Goal: Task Accomplishment & Management: Complete application form

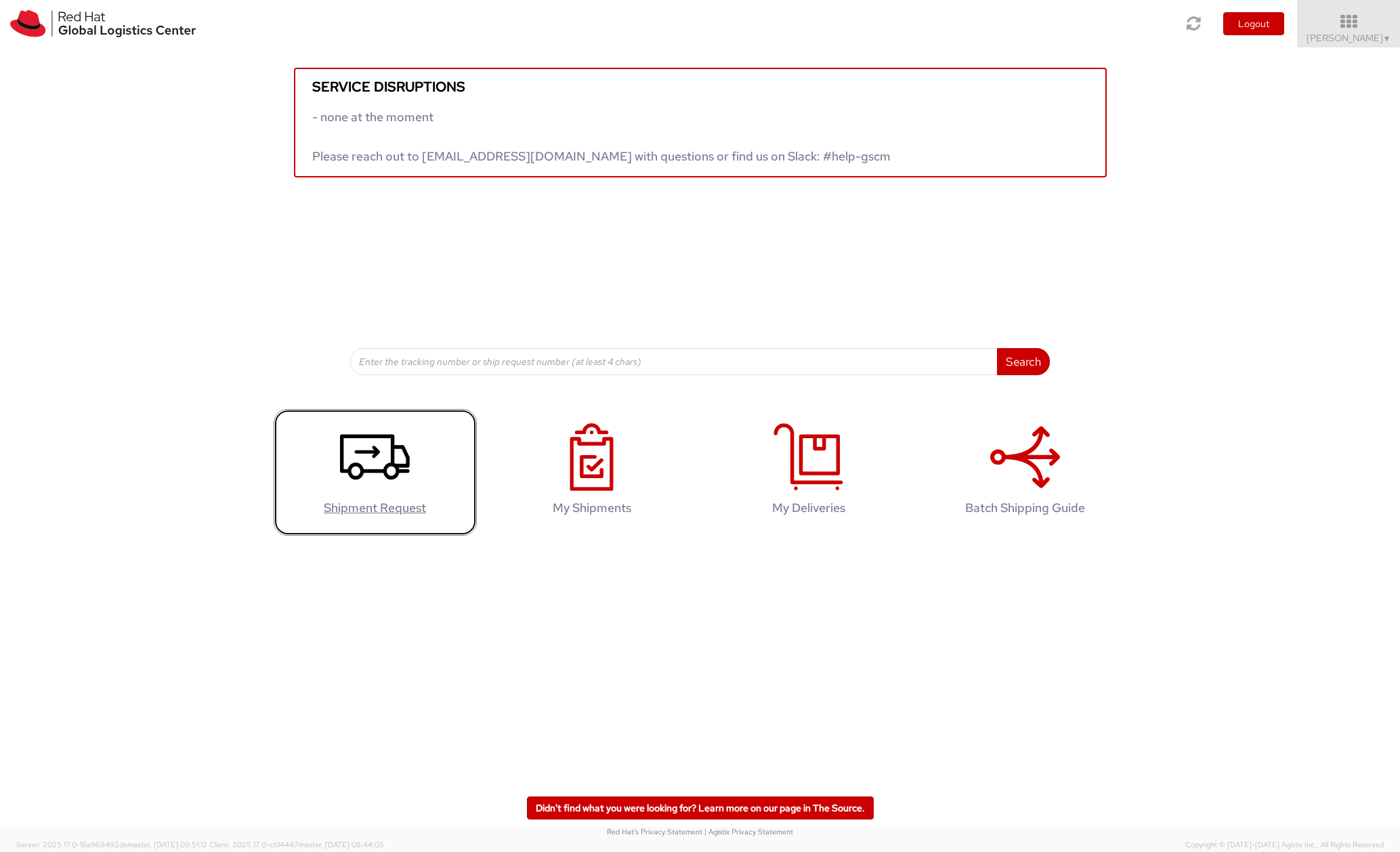
click at [385, 463] on icon at bounding box center [375, 457] width 70 height 67
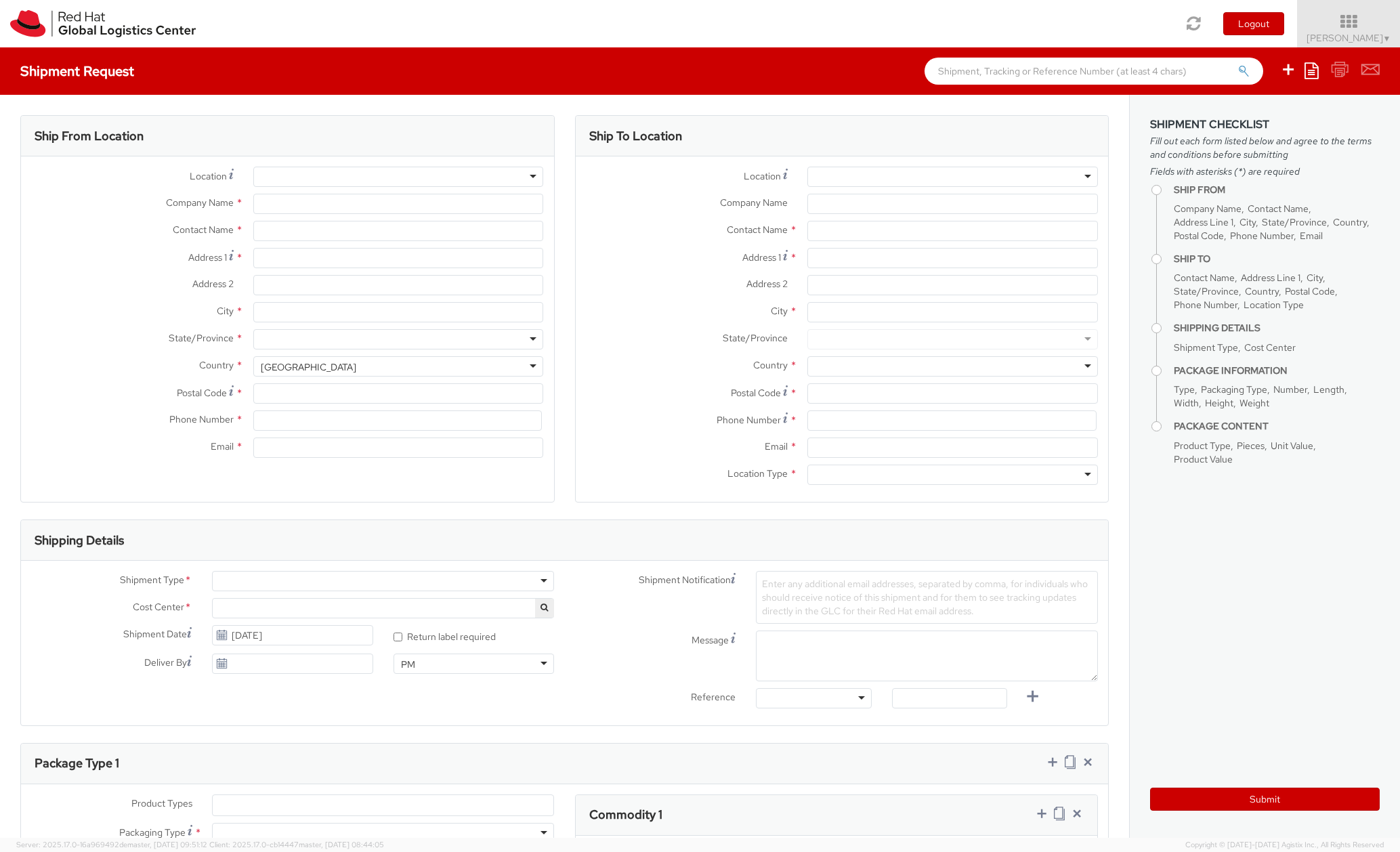
select select
select select "706"
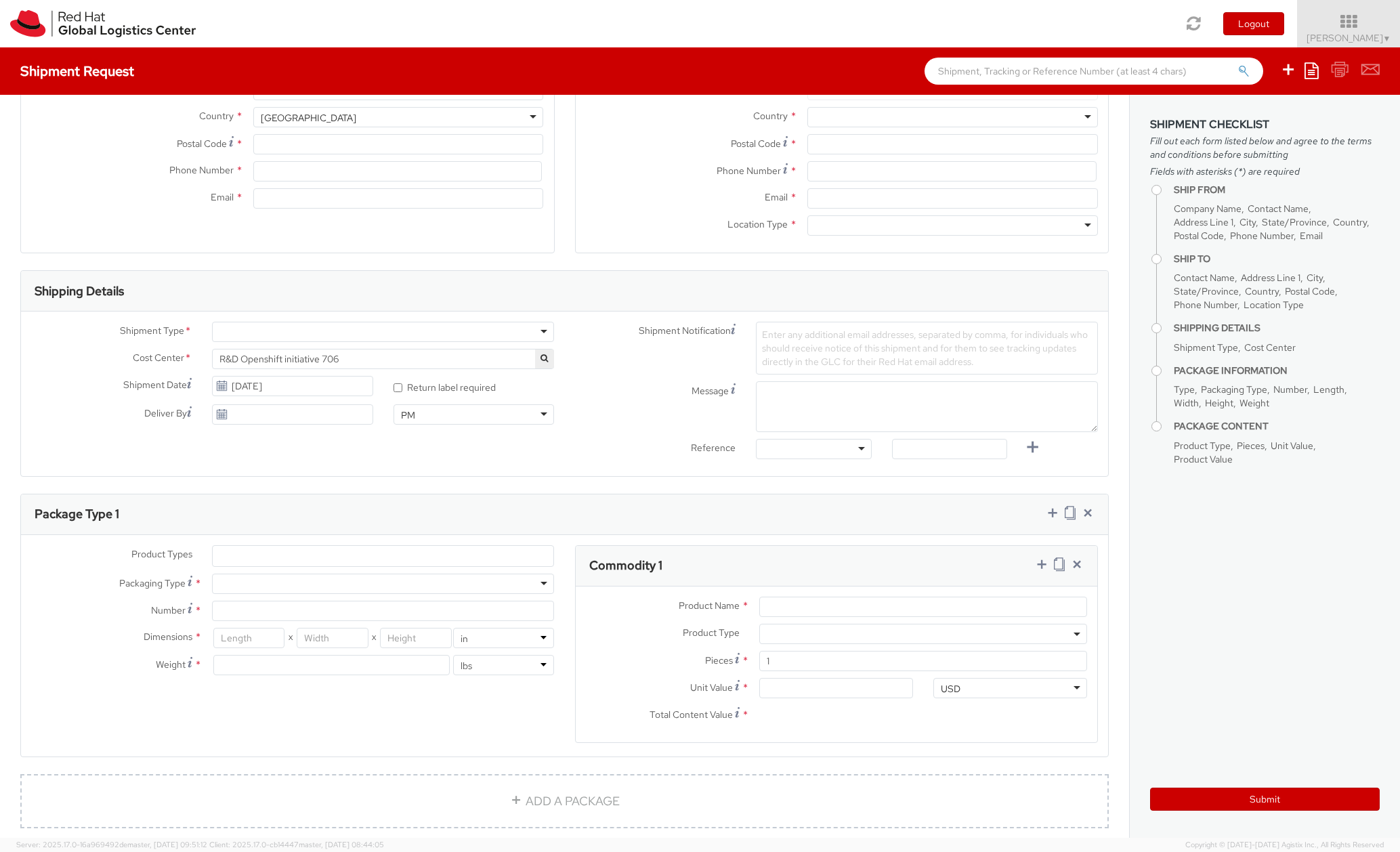
scroll to position [249, 0]
type input "Red Hat"
type input "[PERSON_NAME]"
type input "[EMAIL_ADDRESS][DOMAIN_NAME]"
click at [546, 325] on div at bounding box center [383, 332] width 342 height 20
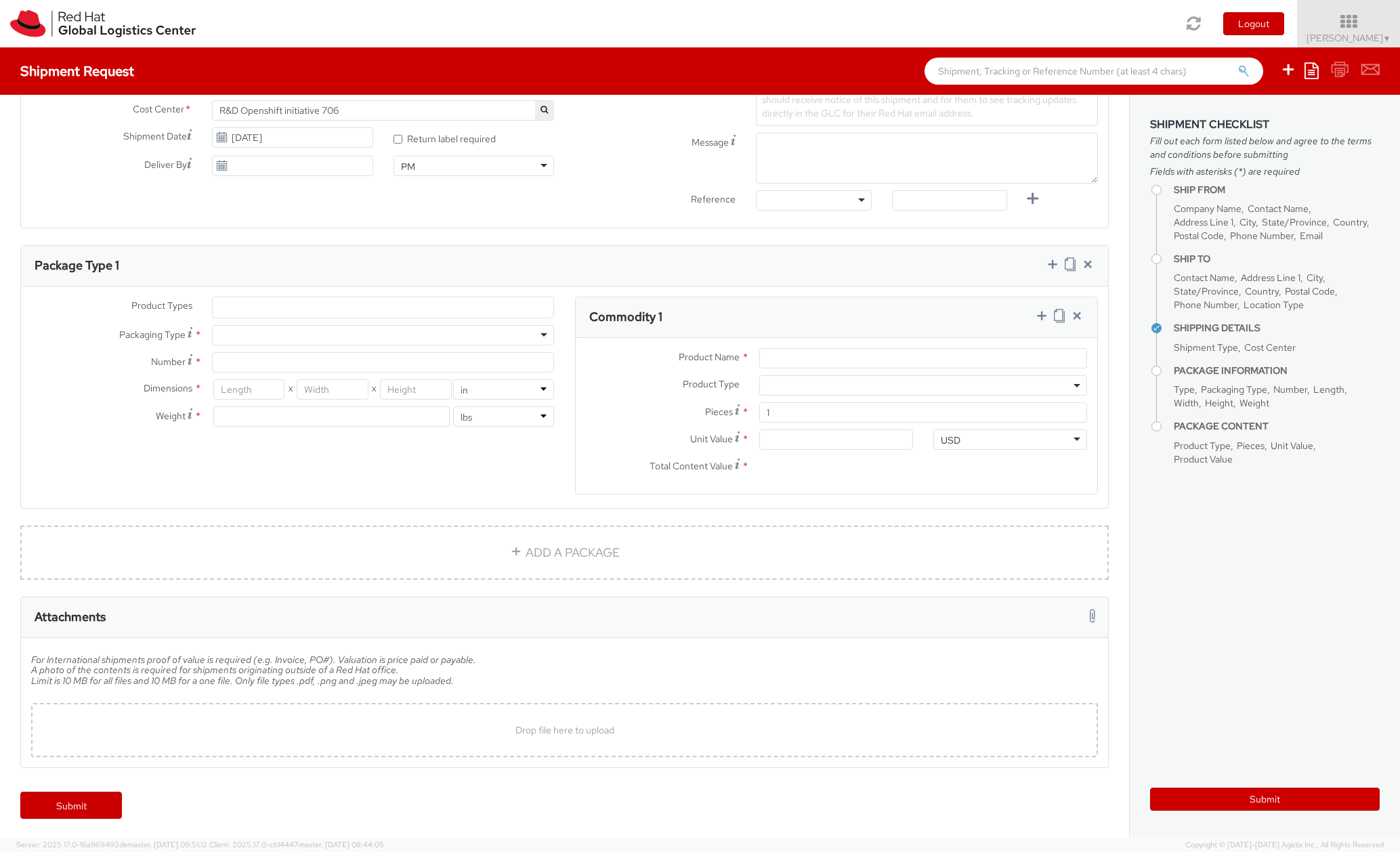
scroll to position [0, 0]
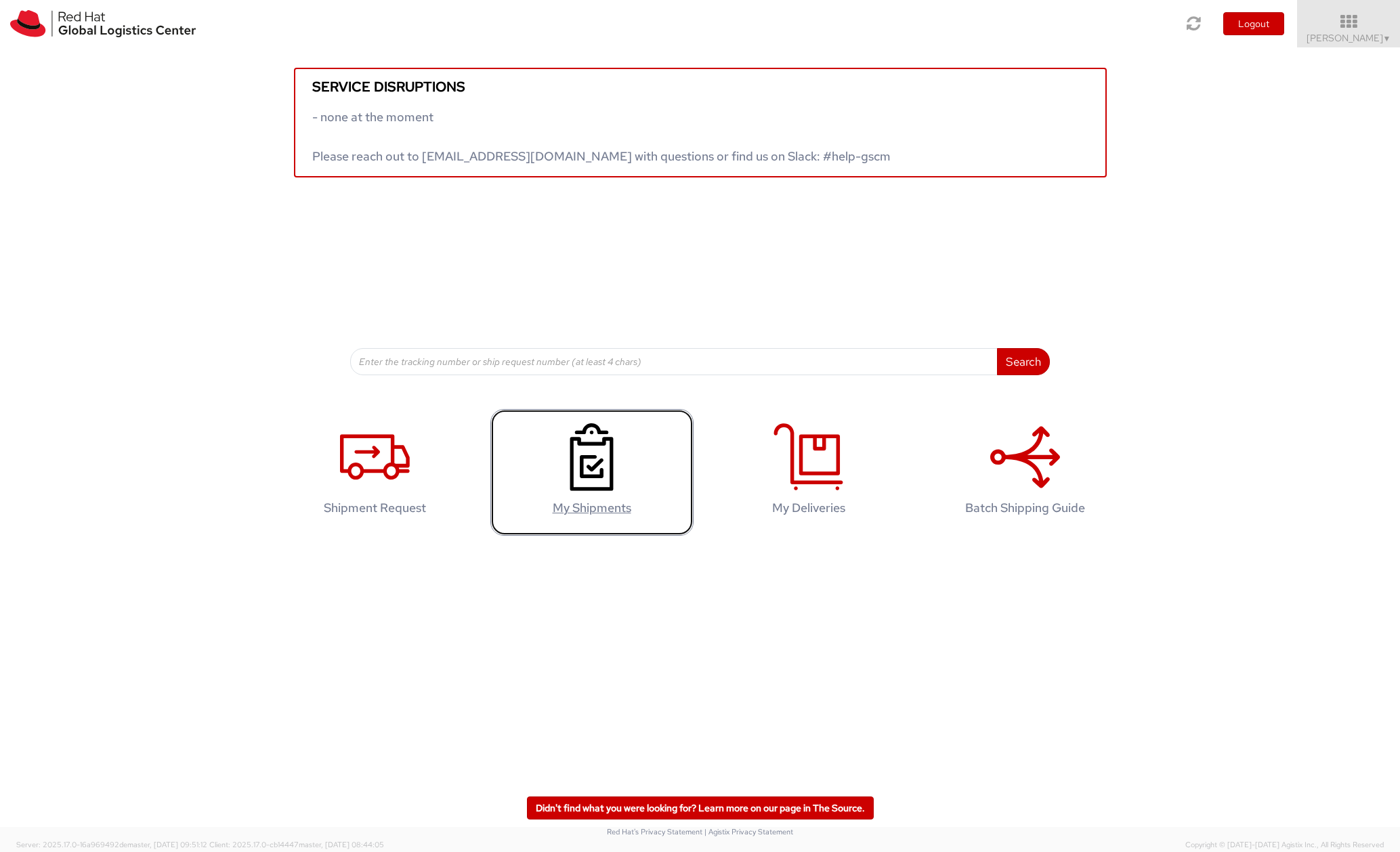
click at [649, 469] on link "My Shipments" at bounding box center [592, 472] width 203 height 127
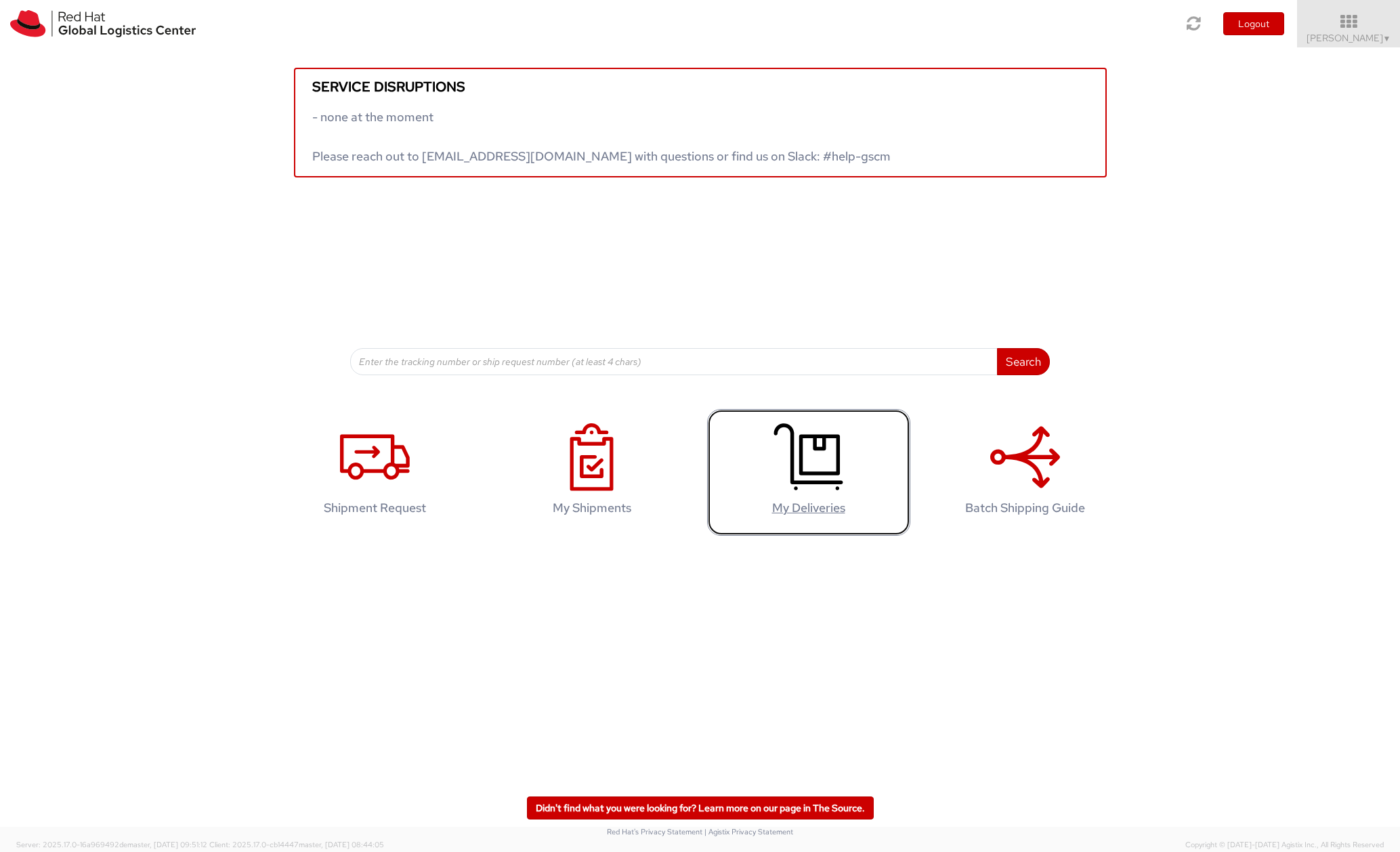
click at [816, 475] on icon at bounding box center [808, 457] width 70 height 67
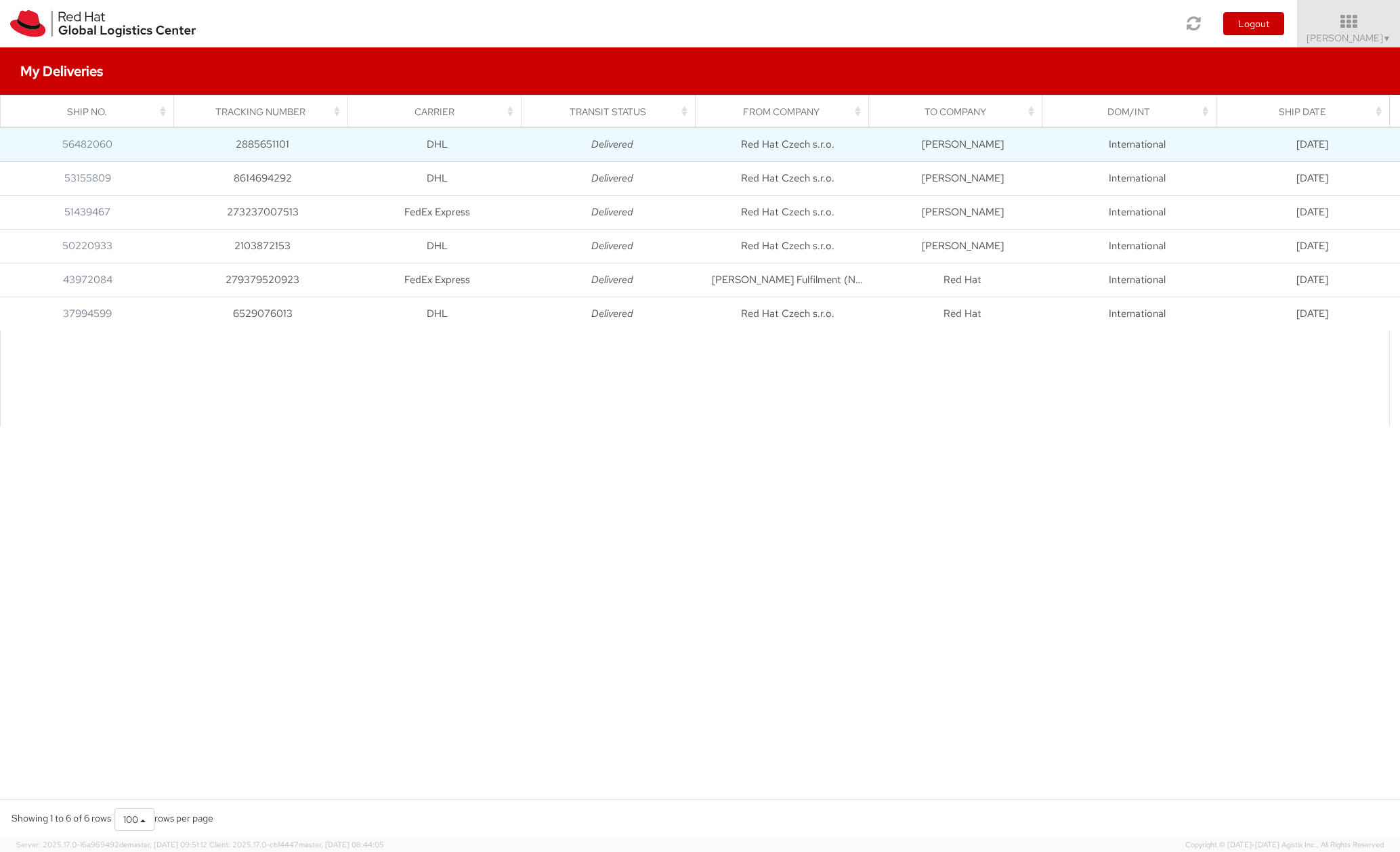
click at [350, 131] on td "DHL" at bounding box center [438, 144] width 175 height 34
click at [350, 139] on td "DHL" at bounding box center [438, 144] width 175 height 34
click at [246, 141] on td "2885651101" at bounding box center [262, 144] width 175 height 34
click at [93, 141] on link "56482060" at bounding box center [87, 144] width 50 height 13
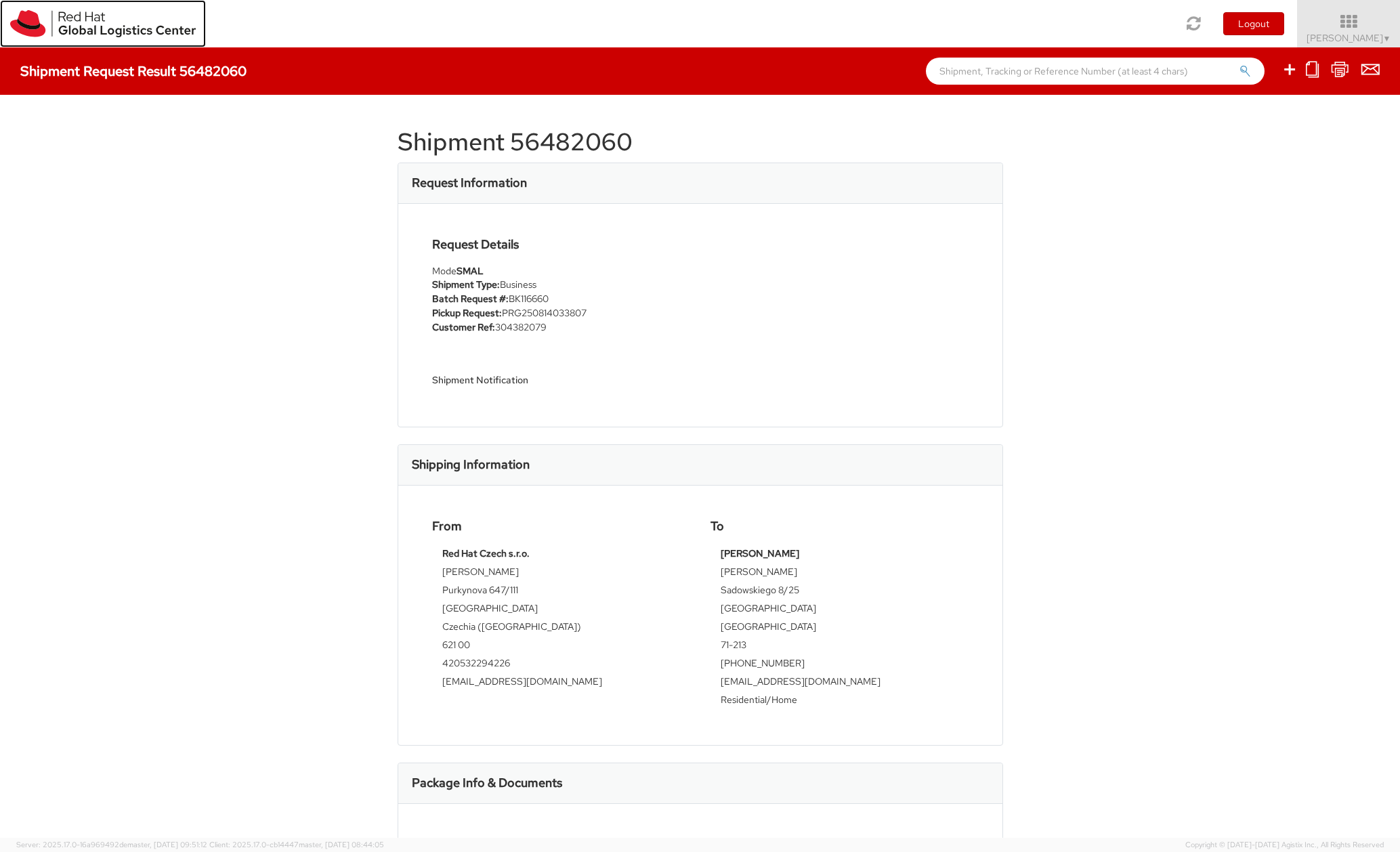
click at [78, 19] on img at bounding box center [103, 24] width 186 height 27
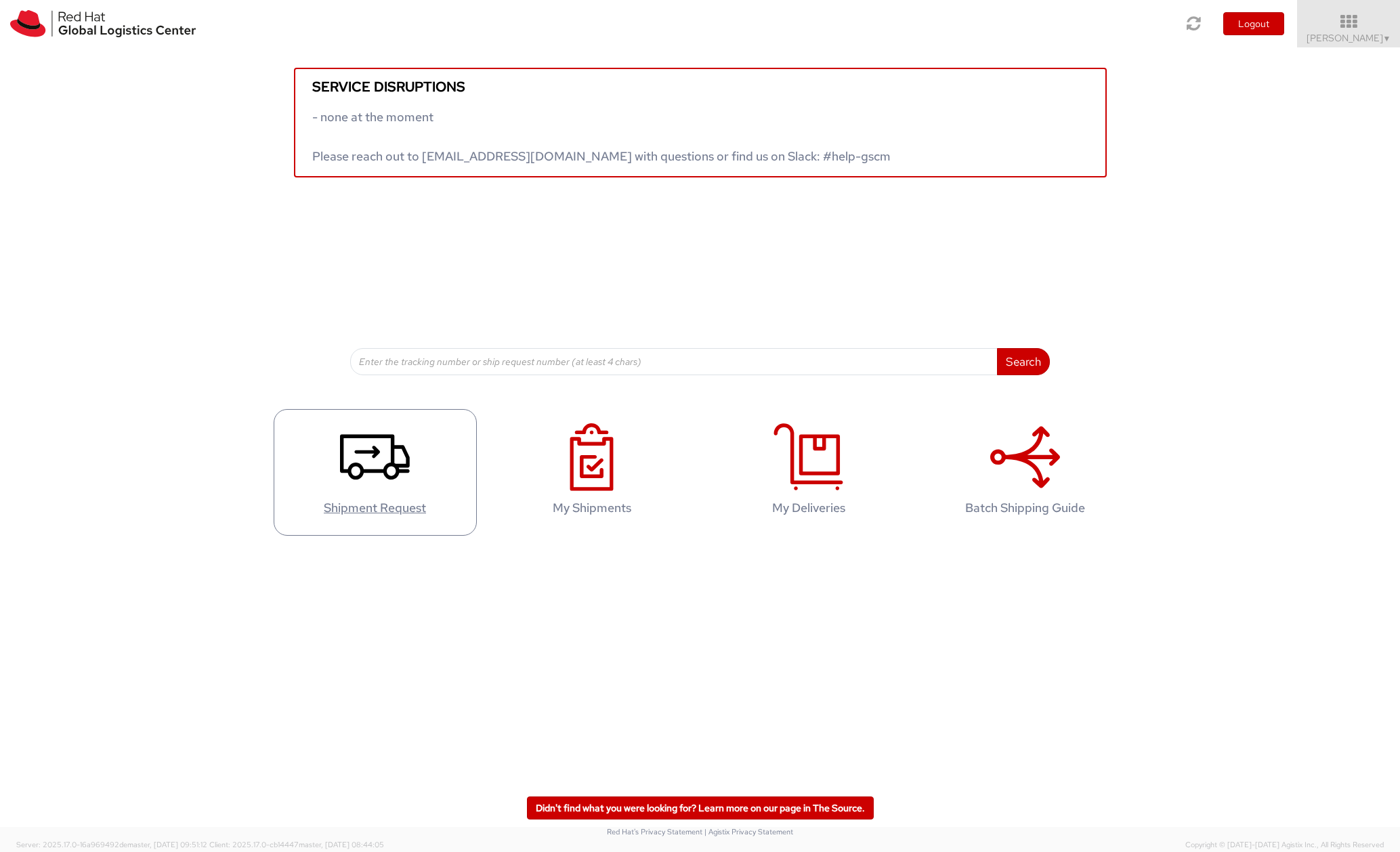
click at [360, 329] on div "Search Refine By Ship From Date To" at bounding box center [700, 276] width 700 height 198
click at [353, 466] on use at bounding box center [375, 456] width 70 height 45
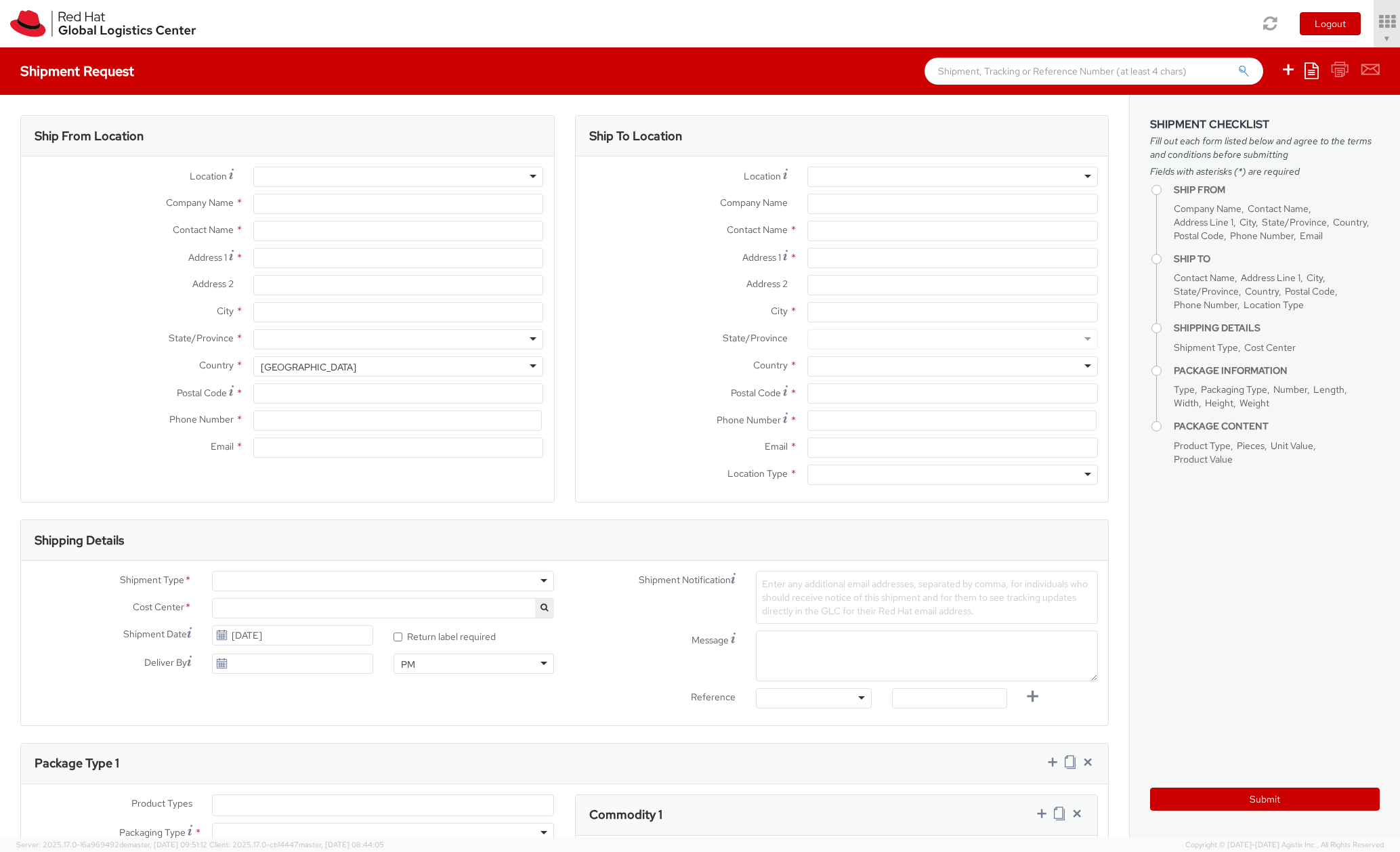
select select "706"
type input "Red Hat"
type input "[PERSON_NAME]"
type input "[EMAIL_ADDRESS][DOMAIN_NAME]"
select select
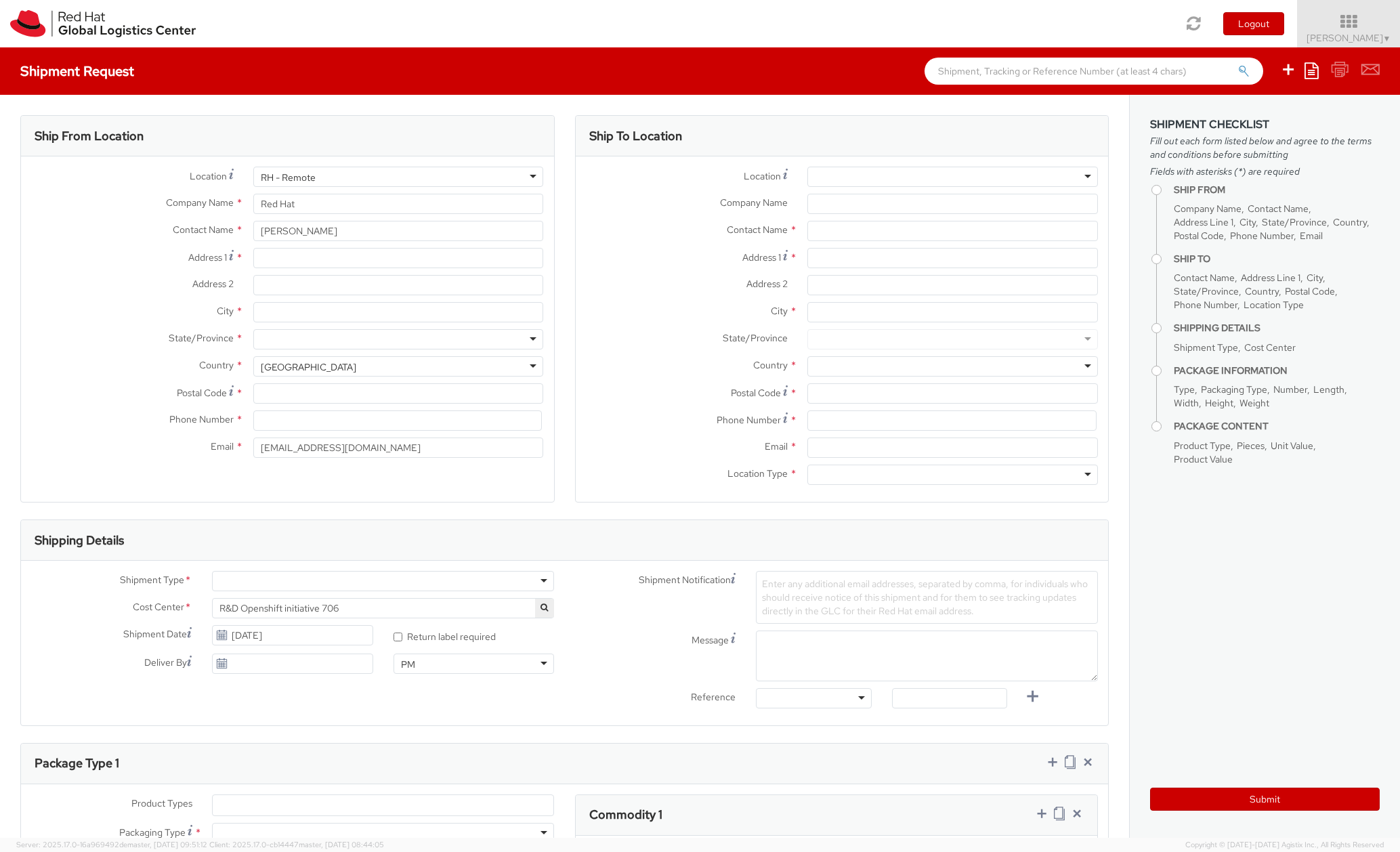
select select
click at [348, 206] on input "Red Hat" at bounding box center [398, 204] width 290 height 20
click at [550, 197] on div "Ship From Location Location * RH - Remote RH - Remote [GEOGRAPHIC_DATA] - [GEOG…" at bounding box center [287, 317] width 555 height 404
